Goal: Transaction & Acquisition: Purchase product/service

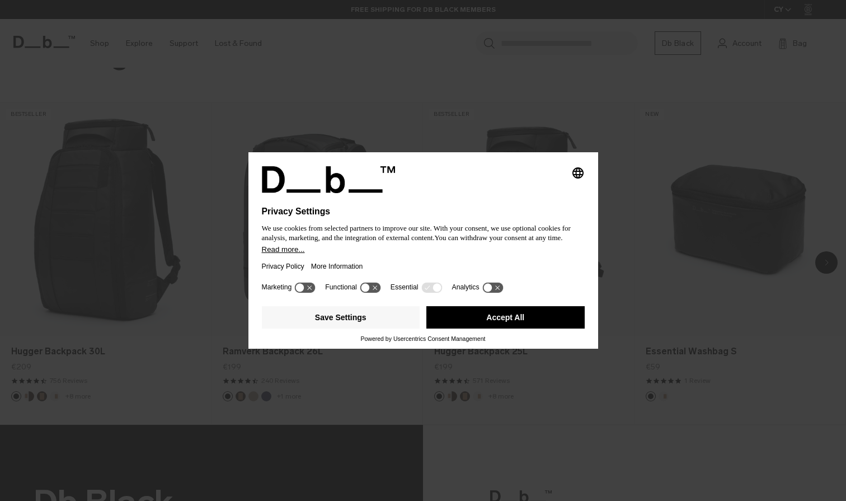
scroll to position [923, 0]
